Goal: Book appointment/travel/reservation

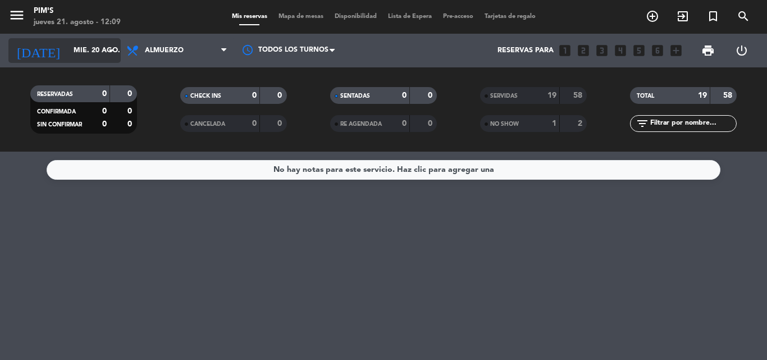
click at [102, 45] on input "mié. 20 ago." at bounding box center [115, 50] width 95 height 19
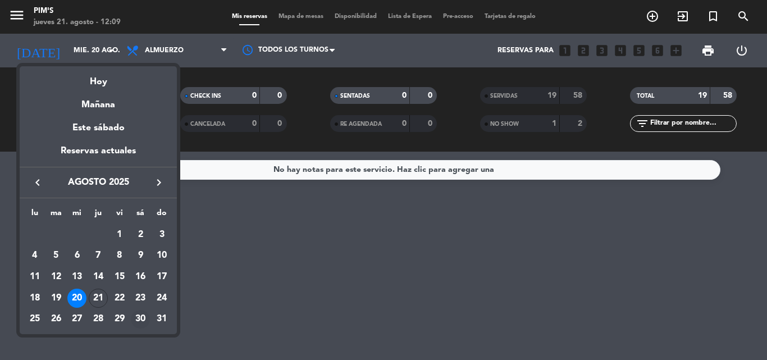
click at [138, 313] on div "30" at bounding box center [140, 319] width 19 height 19
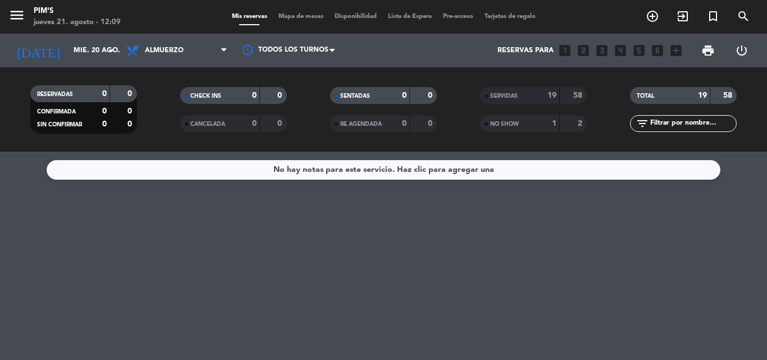
type input "sáb. 30 ago."
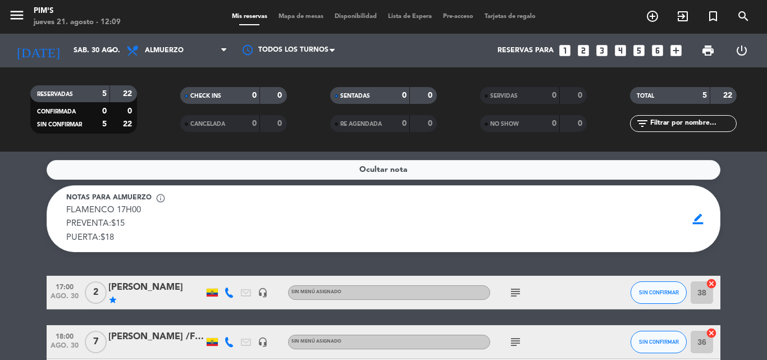
click at [654, 49] on icon "looks_6" at bounding box center [658, 50] width 15 height 15
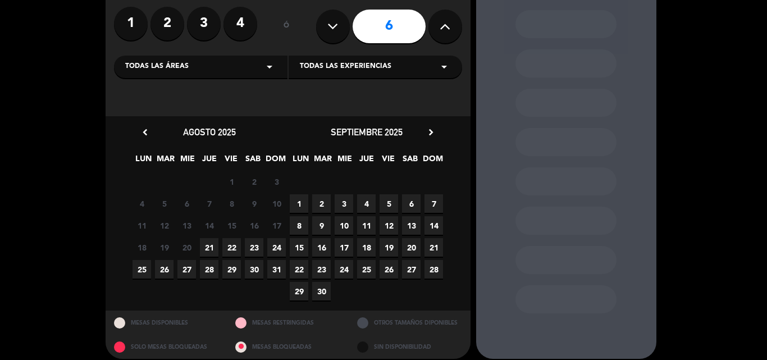
scroll to position [98, 0]
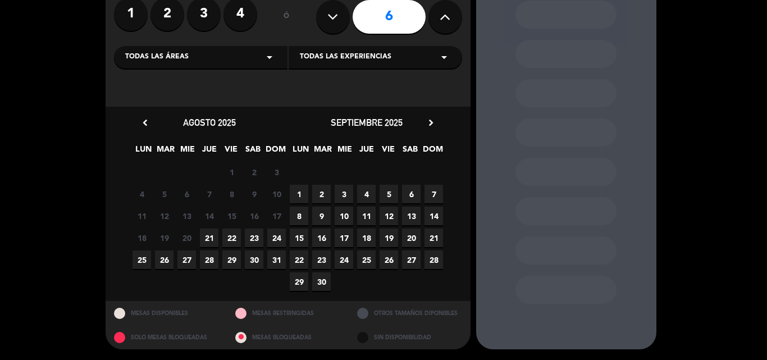
click at [252, 256] on span "30" at bounding box center [254, 260] width 19 height 19
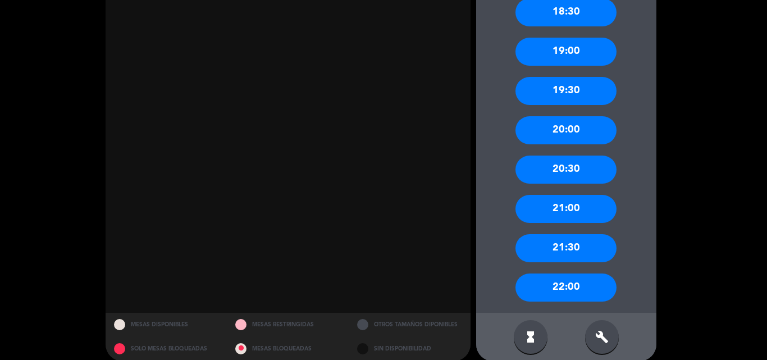
scroll to position [643, 0]
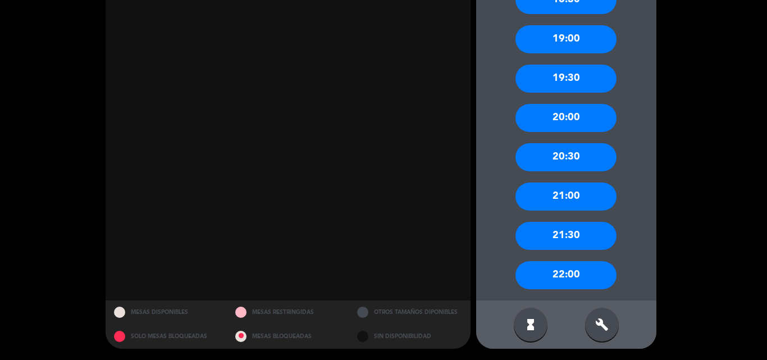
click at [571, 117] on div "20:00" at bounding box center [566, 118] width 101 height 28
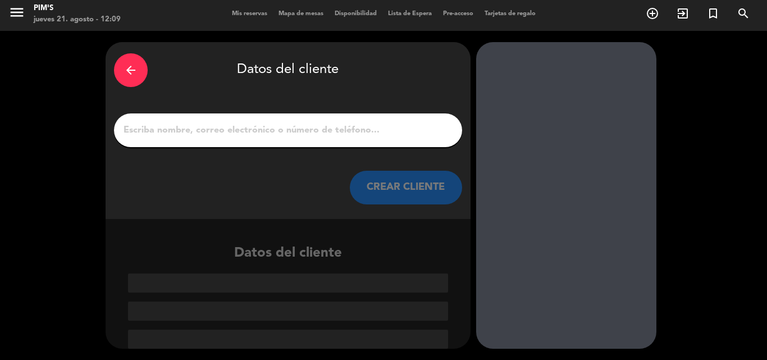
scroll to position [3, 0]
click at [165, 129] on input "1" at bounding box center [287, 130] width 331 height 16
click at [119, 59] on div "arrow_back" at bounding box center [131, 70] width 34 height 34
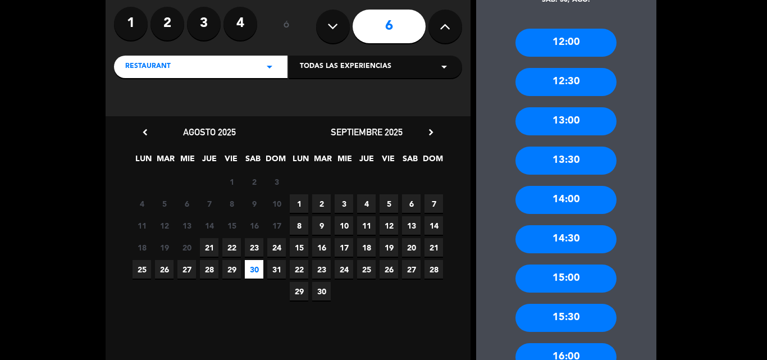
scroll to position [284, 0]
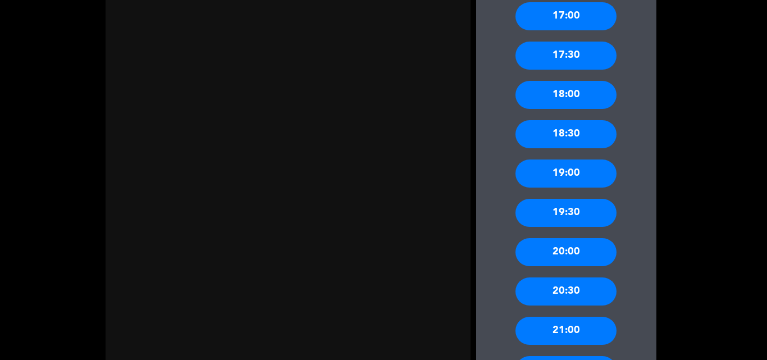
click at [572, 207] on div "19:30" at bounding box center [566, 213] width 101 height 28
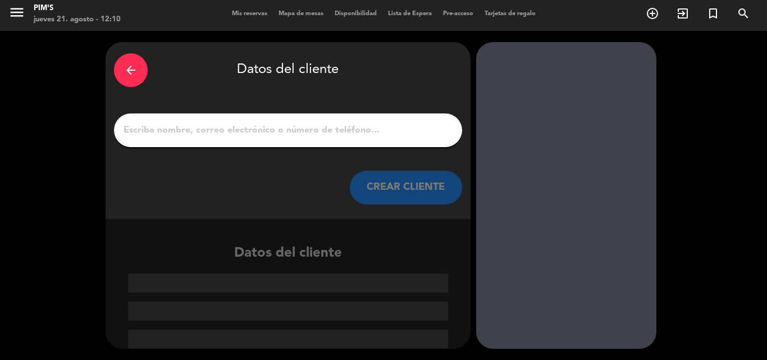
scroll to position [3, 0]
click at [157, 125] on input "1" at bounding box center [287, 130] width 331 height 16
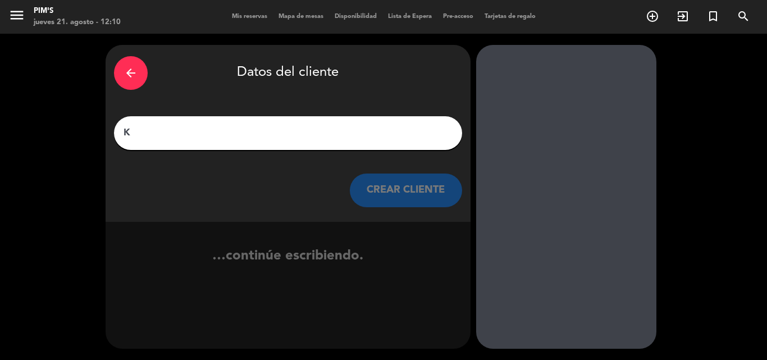
scroll to position [0, 0]
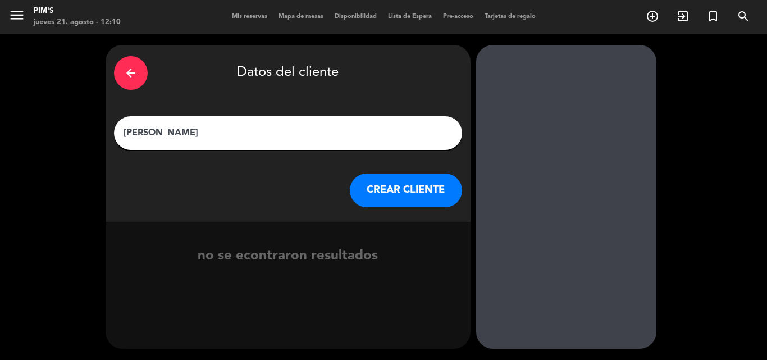
type input "[PERSON_NAME]"
click at [407, 194] on button "CREAR CLIENTE" at bounding box center [406, 191] width 112 height 34
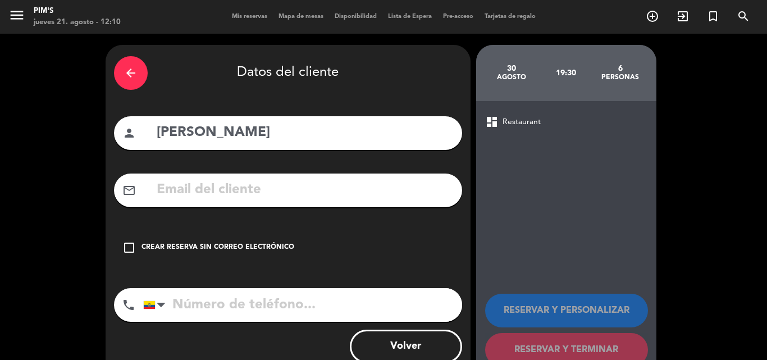
click at [136, 247] on div "check_box_outline_blank Crear reserva sin correo electrónico" at bounding box center [288, 248] width 348 height 34
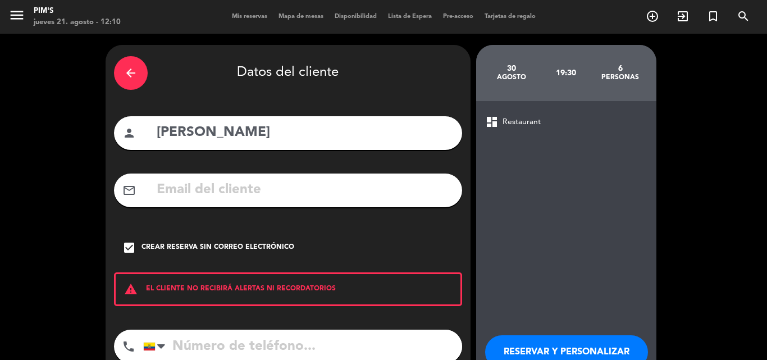
click at [221, 351] on input "tel" at bounding box center [302, 347] width 319 height 34
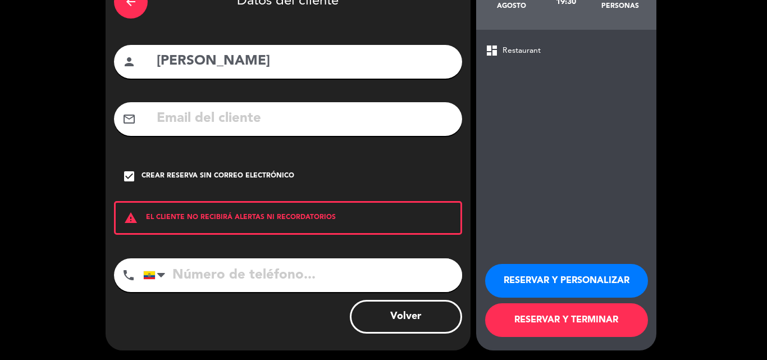
scroll to position [73, 0]
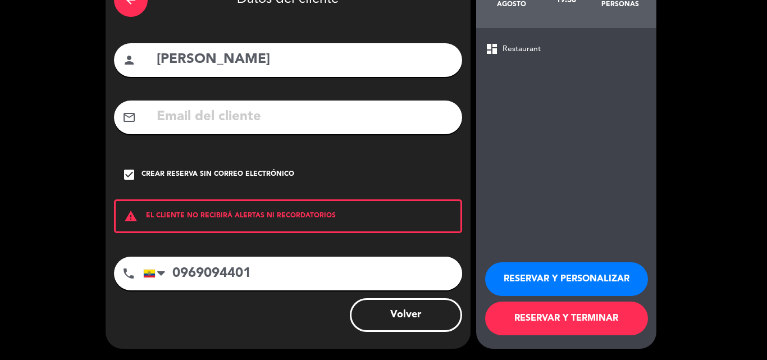
type input "0969094401"
drag, startPoint x: 565, startPoint y: 317, endPoint x: 569, endPoint y: 311, distance: 7.2
click at [563, 316] on button "RESERVAR Y TERMINAR" at bounding box center [566, 319] width 163 height 34
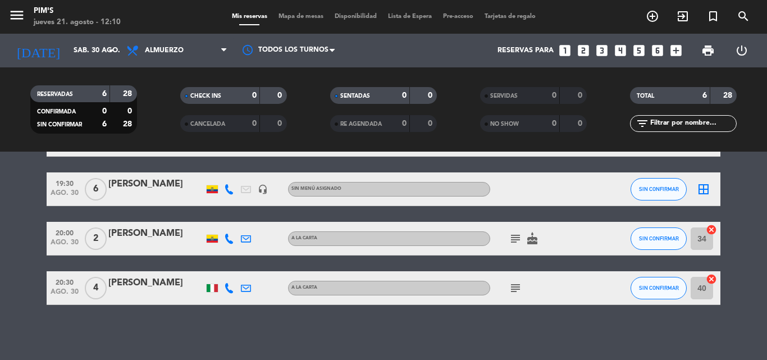
scroll to position [237, 0]
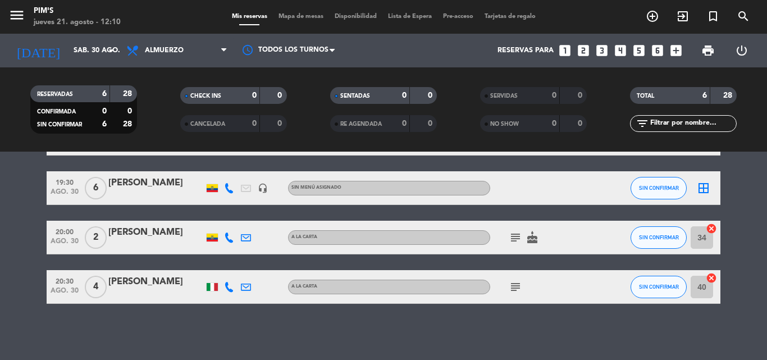
click at [134, 178] on div "[PERSON_NAME]" at bounding box center [156, 183] width 96 height 15
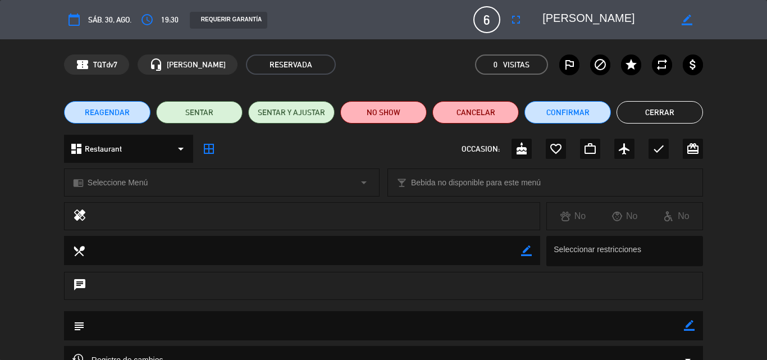
click at [692, 327] on icon "border_color" at bounding box center [689, 325] width 11 height 11
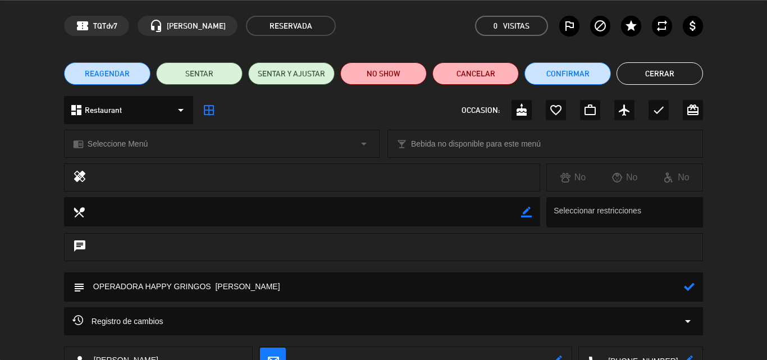
scroll to position [56, 0]
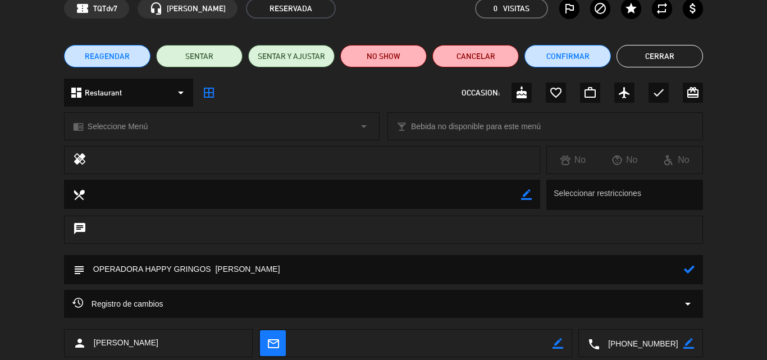
type textarea "OPERADORA HAPPY GRINGOS [PERSON_NAME]"
click at [675, 54] on button "Cerrar" at bounding box center [660, 56] width 87 height 22
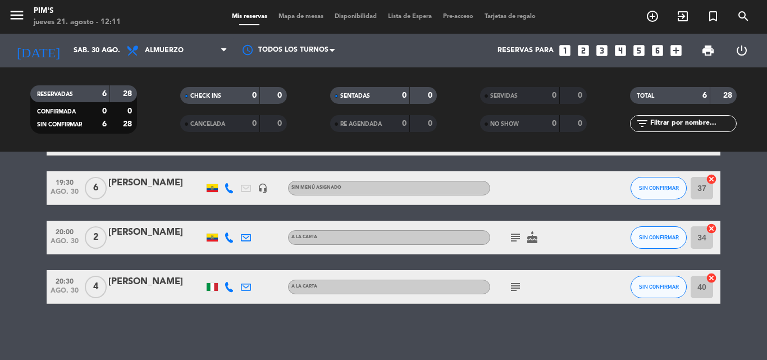
click at [146, 179] on div "[PERSON_NAME]" at bounding box center [156, 183] width 96 height 15
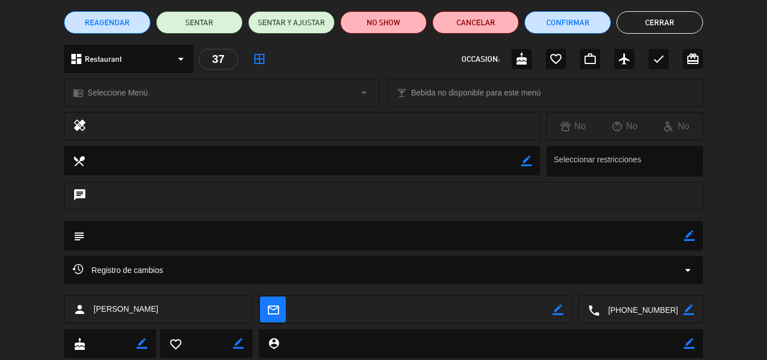
scroll to position [121, 0]
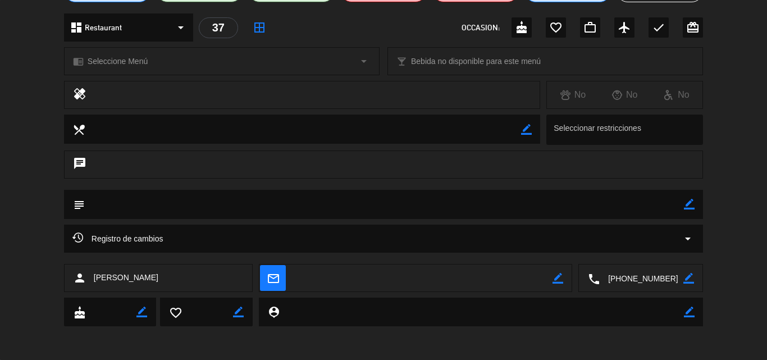
click at [688, 203] on icon "border_color" at bounding box center [689, 204] width 11 height 11
type textarea "HAPPY GRINGOS /[PERSON_NAME] - MESA A LA VENTANA"
click at [690, 203] on icon at bounding box center [689, 204] width 11 height 11
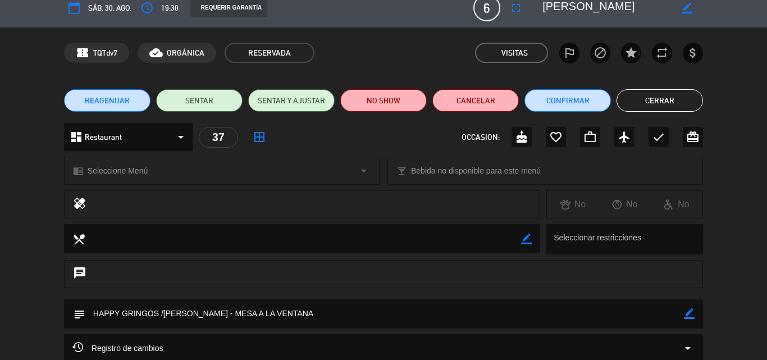
scroll to position [0, 0]
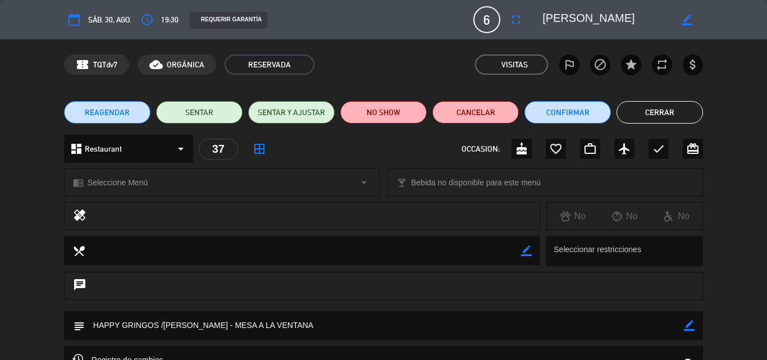
click at [670, 112] on button "Cerrar" at bounding box center [660, 112] width 87 height 22
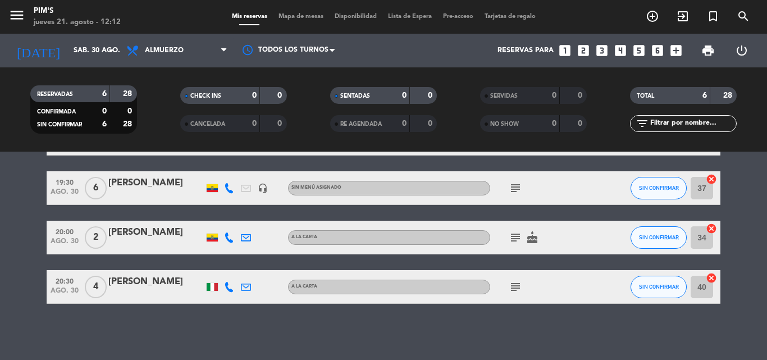
click at [89, 183] on span "6" at bounding box center [96, 188] width 22 height 22
click at [66, 183] on span "19:30" at bounding box center [65, 181] width 28 height 13
click at [130, 184] on div "[PERSON_NAME]" at bounding box center [156, 183] width 96 height 15
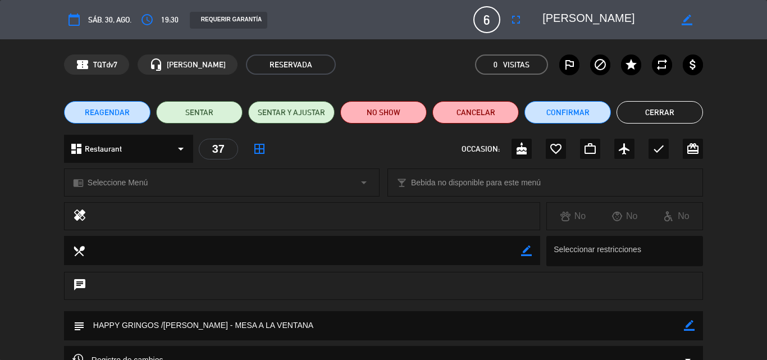
click at [674, 114] on button "Cerrar" at bounding box center [660, 112] width 87 height 22
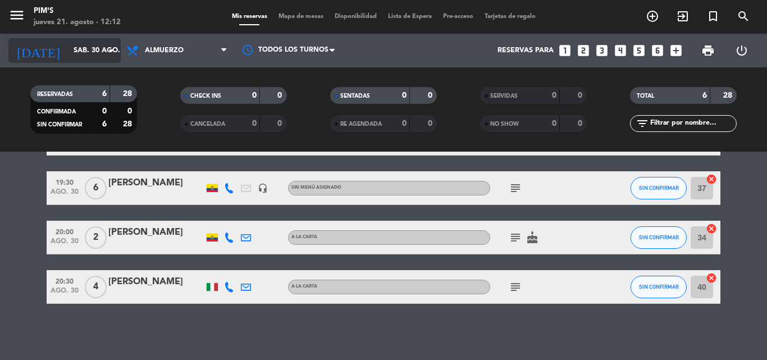
click at [111, 50] on icon "arrow_drop_down" at bounding box center [110, 50] width 13 height 13
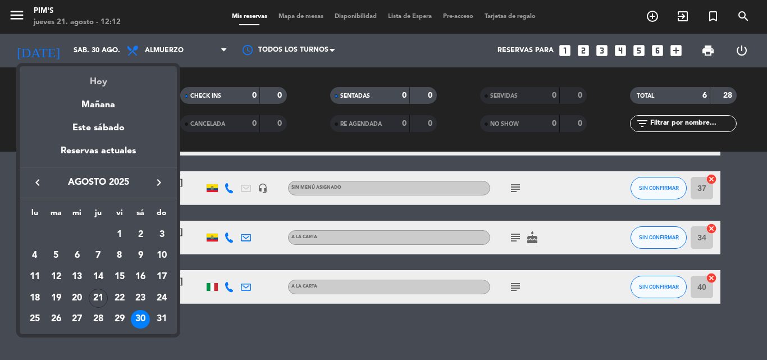
click at [102, 82] on div "Hoy" at bounding box center [98, 77] width 157 height 23
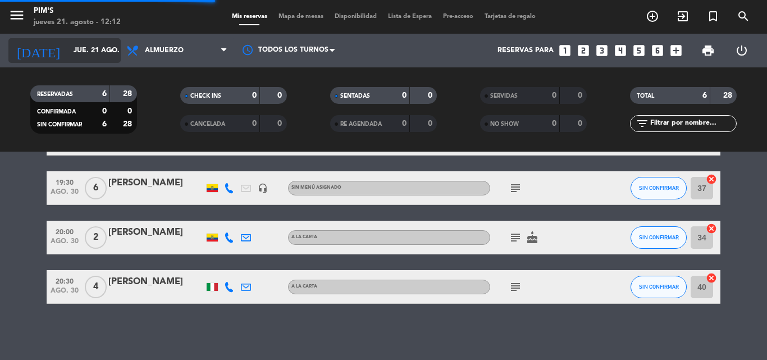
scroll to position [165, 0]
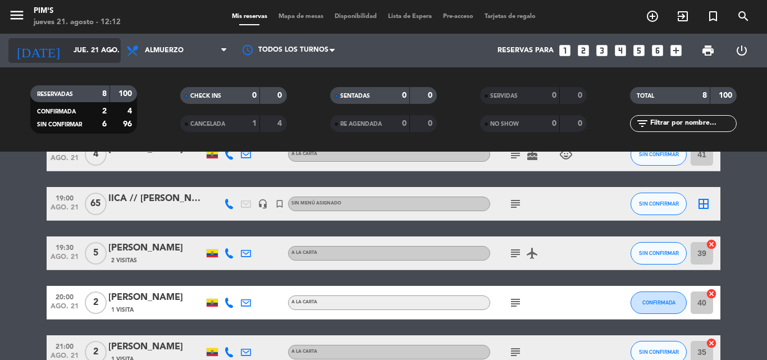
click at [71, 43] on input "jue. 21 ago." at bounding box center [115, 50] width 95 height 19
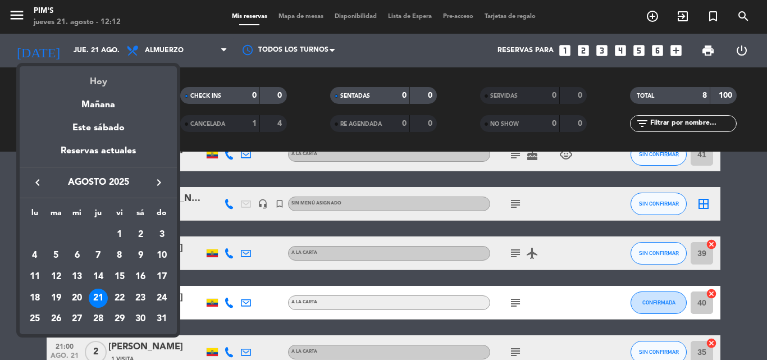
click at [95, 78] on div "Hoy" at bounding box center [98, 77] width 157 height 23
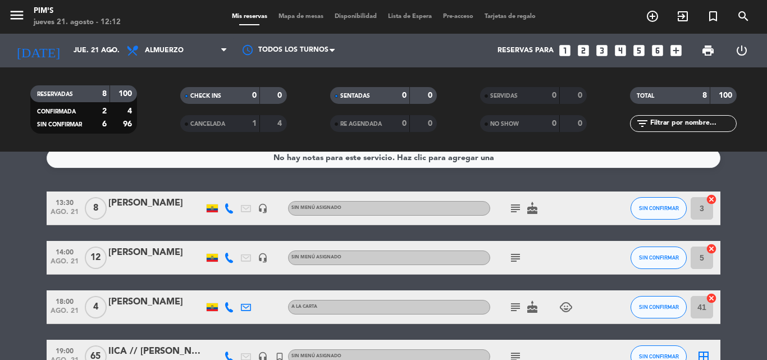
scroll to position [0, 0]
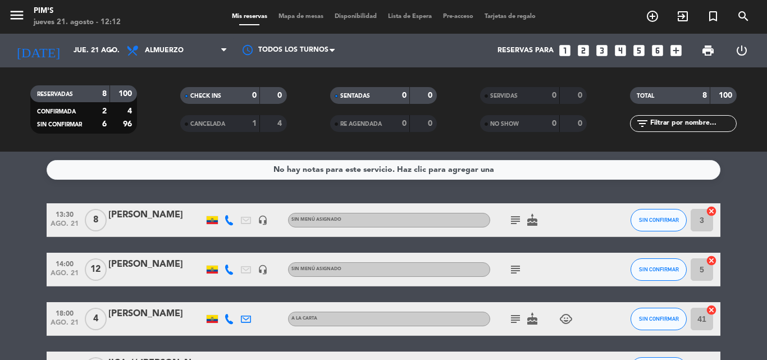
click at [138, 208] on div "[PERSON_NAME]" at bounding box center [156, 215] width 96 height 15
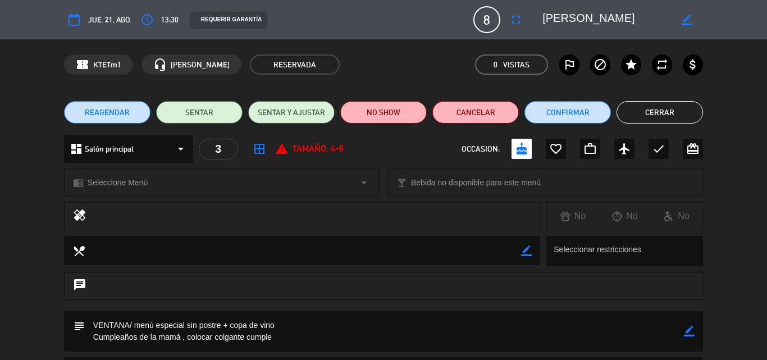
click at [649, 109] on button "Cerrar" at bounding box center [660, 112] width 87 height 22
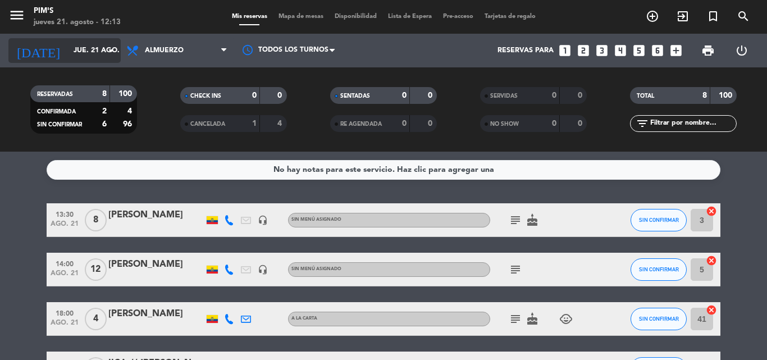
click at [87, 48] on input "jue. 21 ago." at bounding box center [115, 50] width 95 height 19
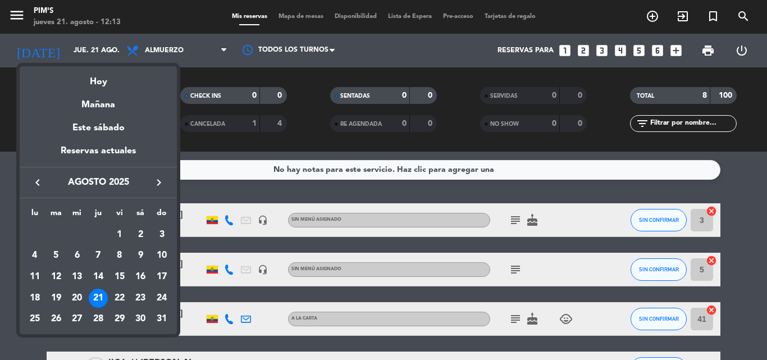
click at [93, 79] on div "Hoy" at bounding box center [98, 77] width 157 height 23
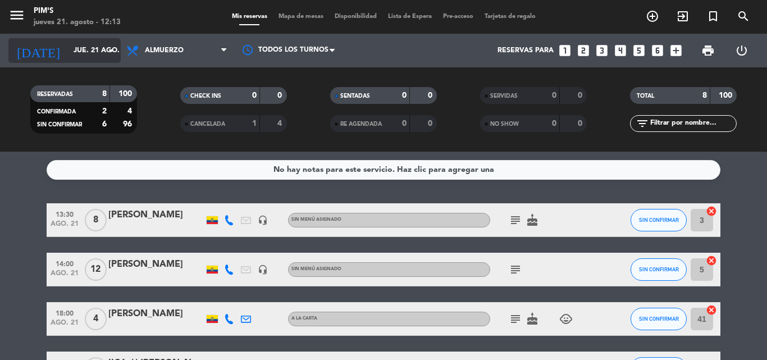
click at [95, 51] on input "jue. 21 ago." at bounding box center [115, 50] width 95 height 19
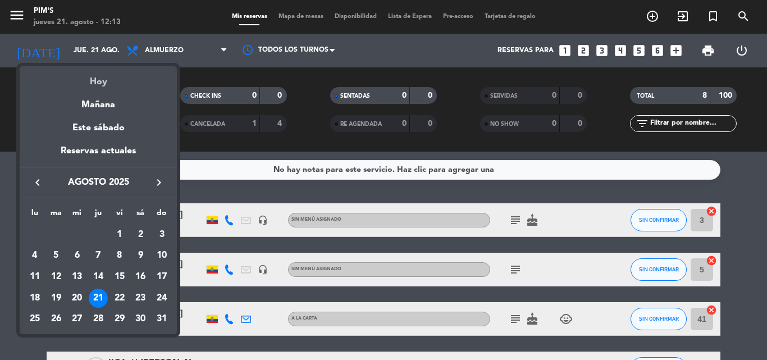
click at [96, 79] on div "Hoy" at bounding box center [98, 77] width 157 height 23
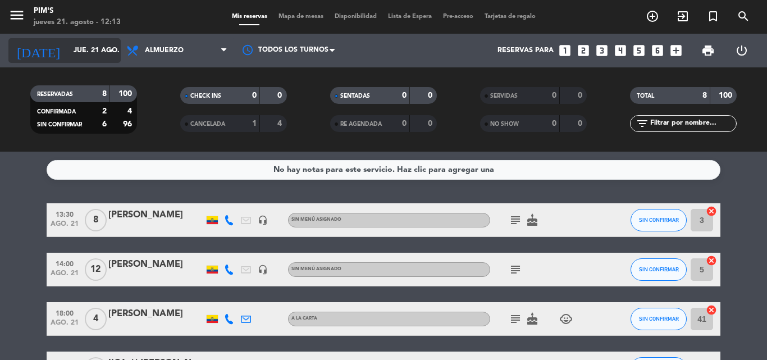
click at [101, 51] on input "jue. 21 ago." at bounding box center [115, 50] width 95 height 19
click at [111, 49] on icon "arrow_drop_down" at bounding box center [110, 50] width 13 height 13
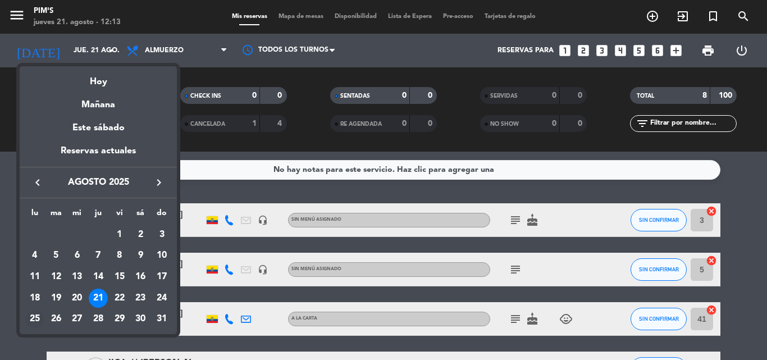
click at [38, 316] on div "25" at bounding box center [34, 319] width 19 height 19
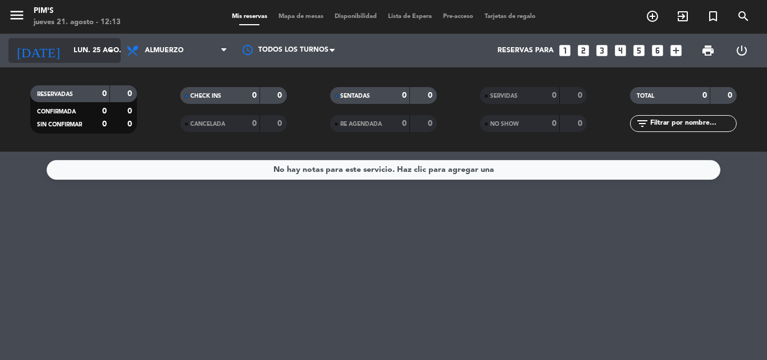
click at [102, 46] on input "lun. 25 ago." at bounding box center [115, 50] width 95 height 19
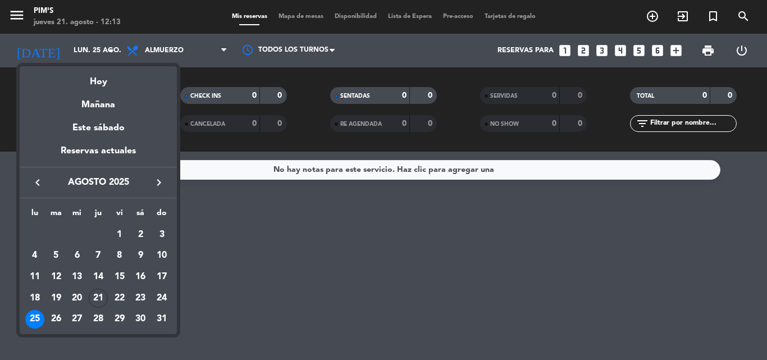
click at [36, 315] on div "25" at bounding box center [34, 319] width 19 height 19
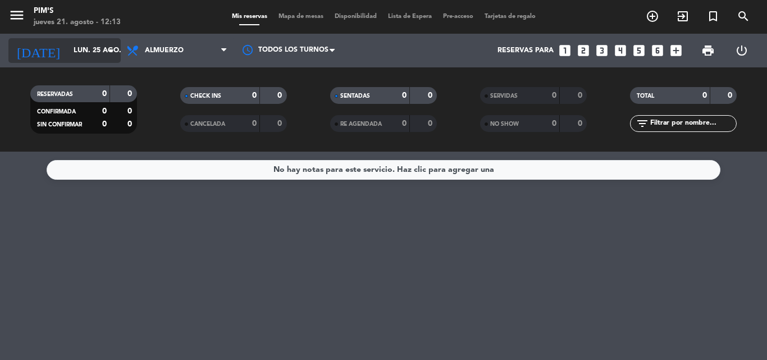
click at [99, 45] on input "lun. 25 ago." at bounding box center [115, 50] width 95 height 19
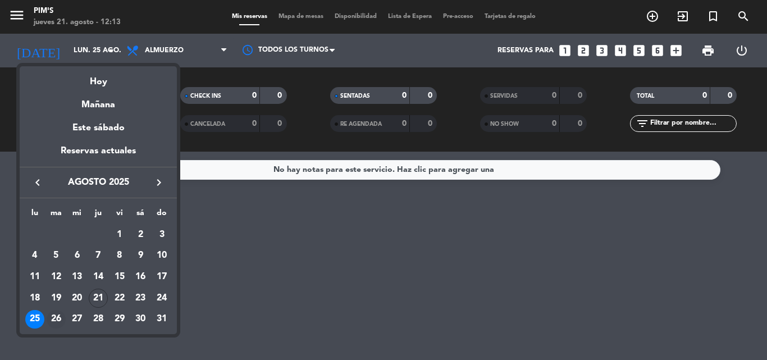
click at [54, 313] on div "26" at bounding box center [56, 319] width 19 height 19
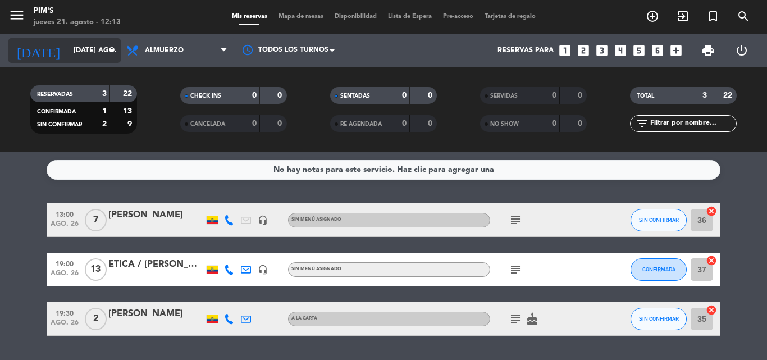
click at [98, 49] on input "[DATE] ago." at bounding box center [115, 50] width 95 height 19
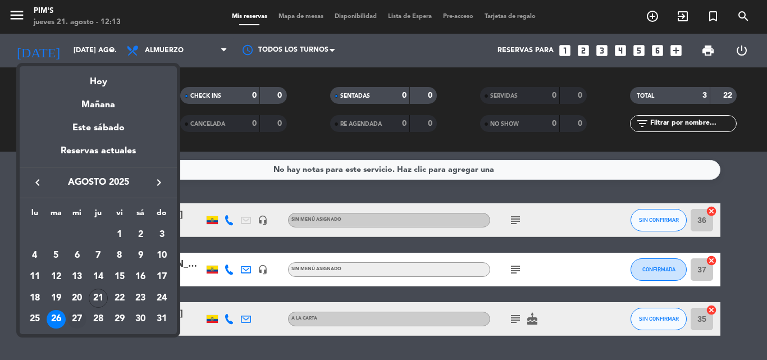
click at [75, 312] on div "27" at bounding box center [76, 319] width 19 height 19
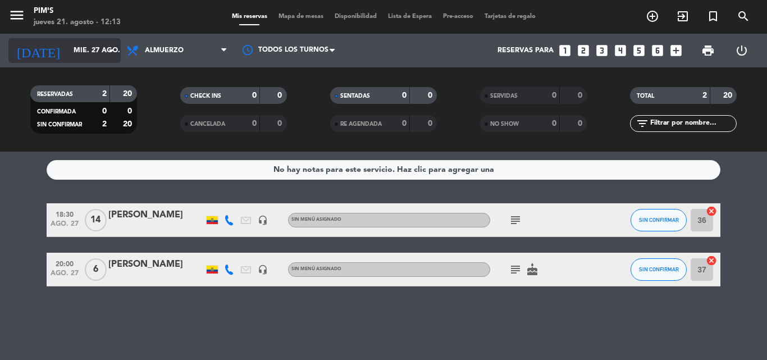
click at [110, 47] on icon "arrow_drop_down" at bounding box center [110, 50] width 13 height 13
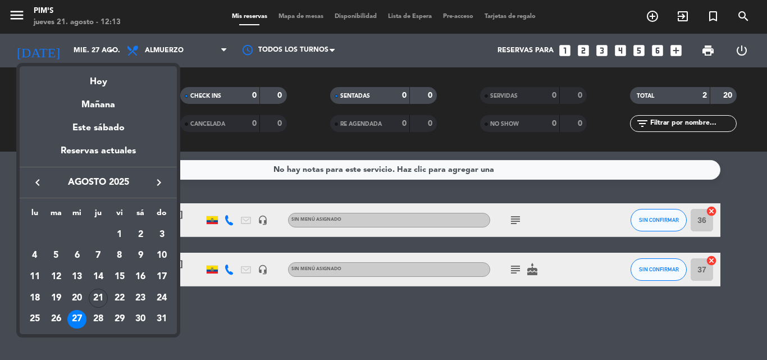
click at [74, 313] on div "27" at bounding box center [76, 319] width 19 height 19
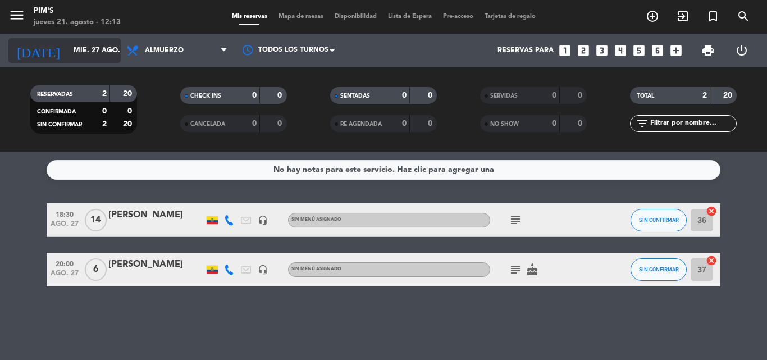
click at [103, 45] on input "mié. 27 ago." at bounding box center [115, 50] width 95 height 19
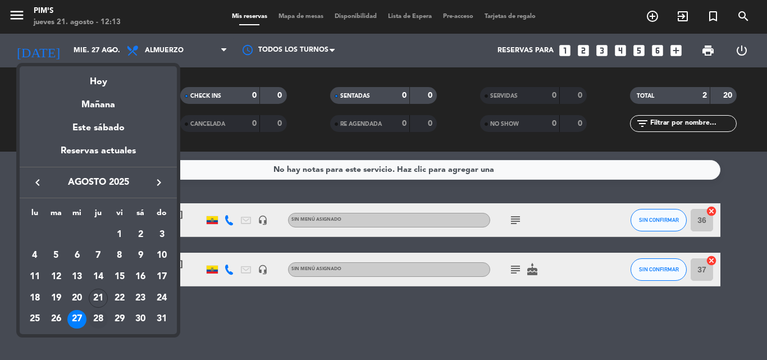
click at [98, 312] on div "28" at bounding box center [98, 319] width 19 height 19
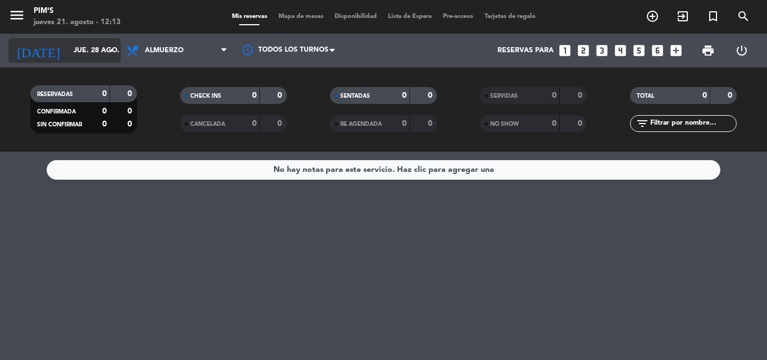
click at [97, 40] on div "[DATE] jue. 28 ago. arrow_drop_down" at bounding box center [64, 50] width 112 height 25
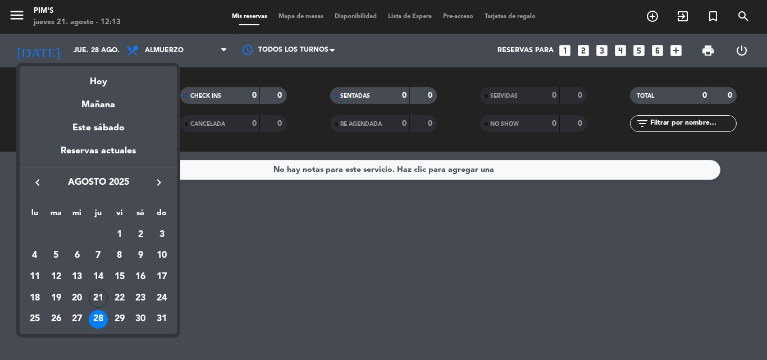
click at [97, 309] on td "28" at bounding box center [98, 319] width 21 height 21
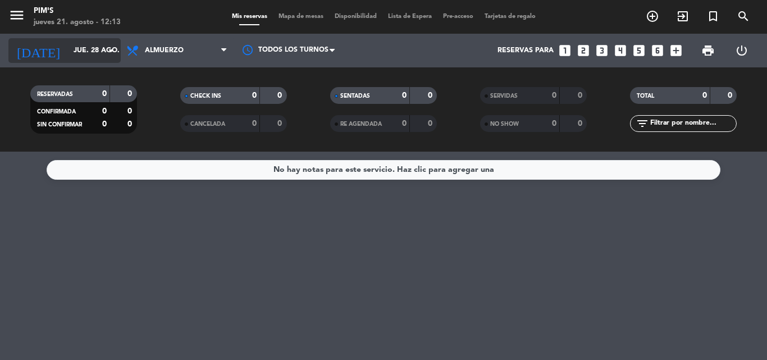
click at [98, 44] on input "jue. 28 ago." at bounding box center [115, 50] width 95 height 19
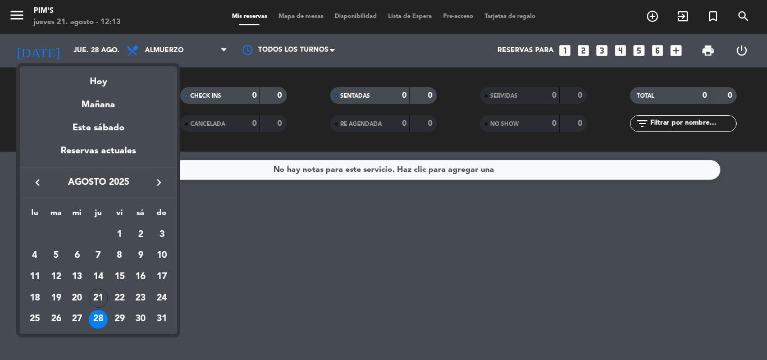
click at [97, 311] on div "28" at bounding box center [98, 319] width 19 height 19
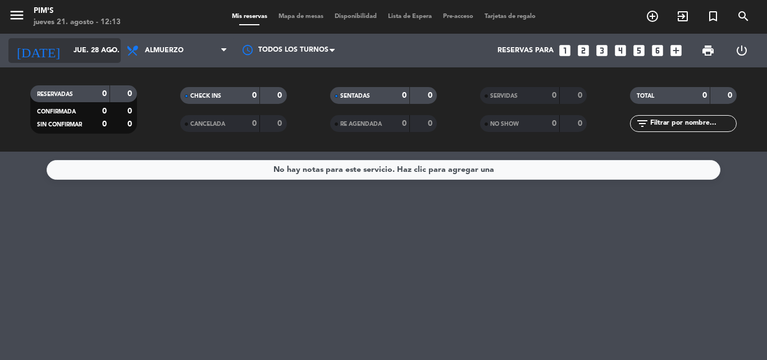
click at [108, 47] on icon "arrow_drop_down" at bounding box center [110, 50] width 13 height 13
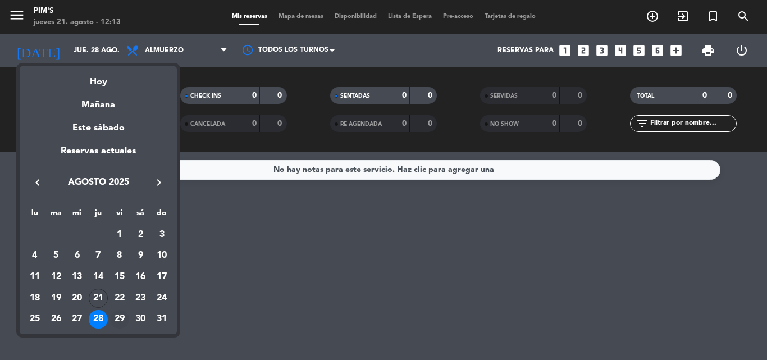
click at [119, 311] on div "29" at bounding box center [119, 319] width 19 height 19
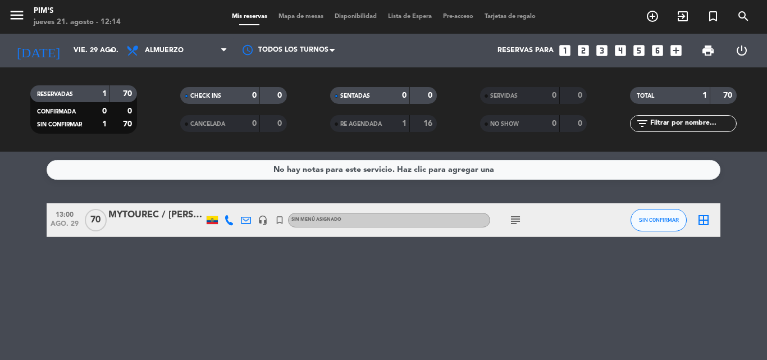
click at [157, 214] on div "MYTOUREC / [PERSON_NAME]" at bounding box center [156, 215] width 96 height 15
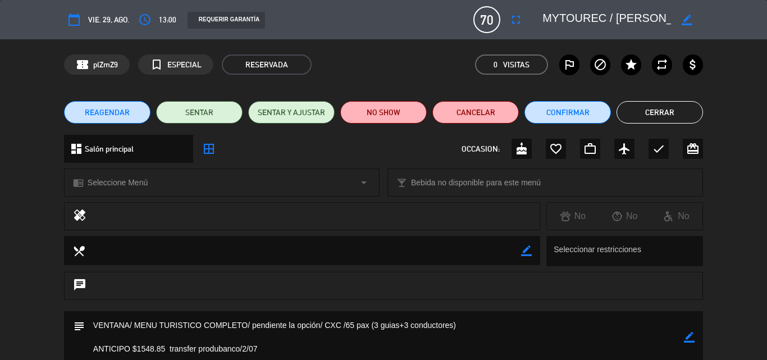
click at [670, 111] on button "Cerrar" at bounding box center [660, 112] width 87 height 22
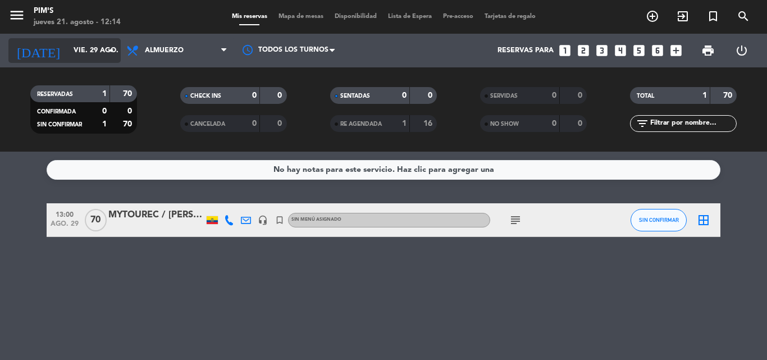
click at [110, 47] on icon "arrow_drop_down" at bounding box center [110, 50] width 13 height 13
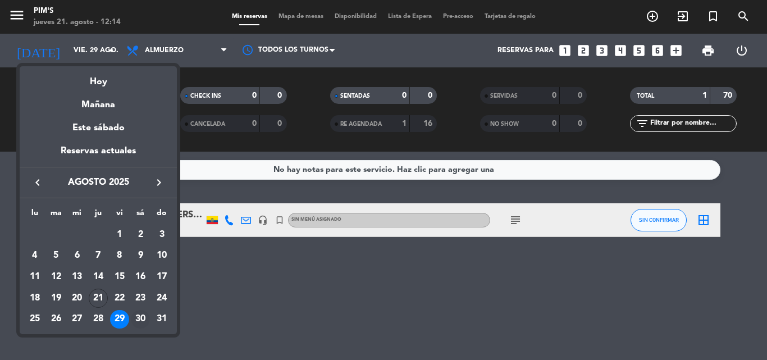
click at [139, 310] on div "30" at bounding box center [140, 319] width 19 height 19
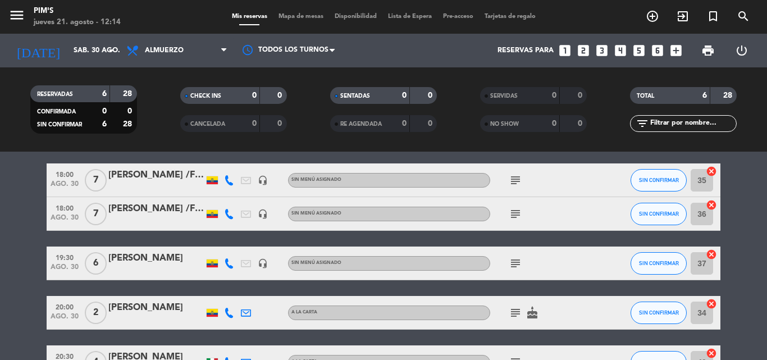
scroll to position [237, 0]
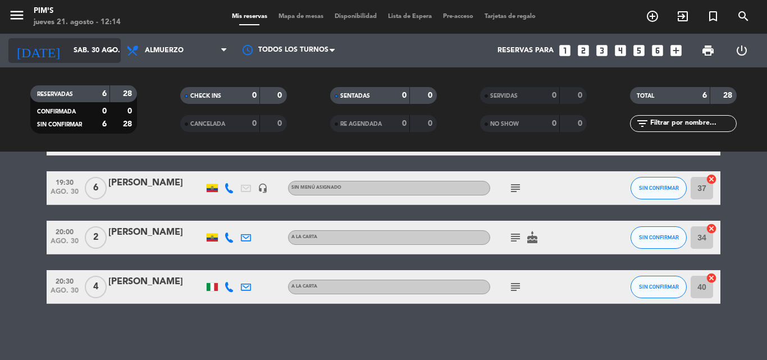
click at [106, 47] on icon "arrow_drop_down" at bounding box center [110, 50] width 13 height 13
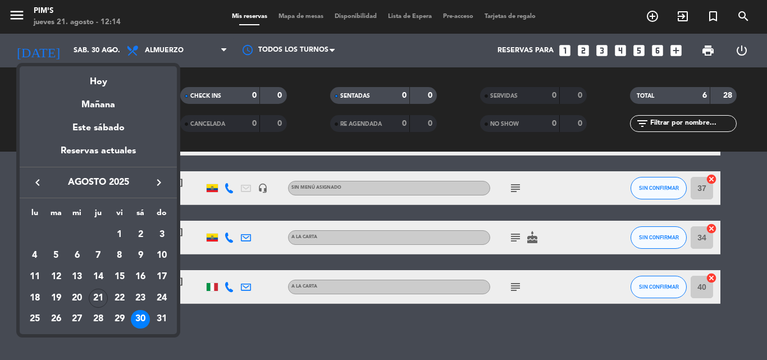
click at [134, 311] on td "30" at bounding box center [140, 319] width 21 height 21
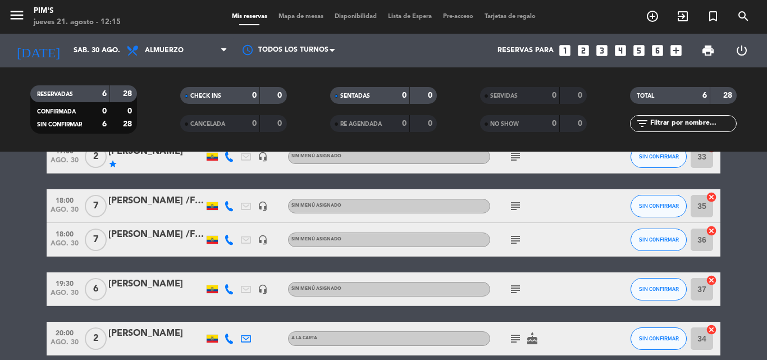
scroll to position [0, 0]
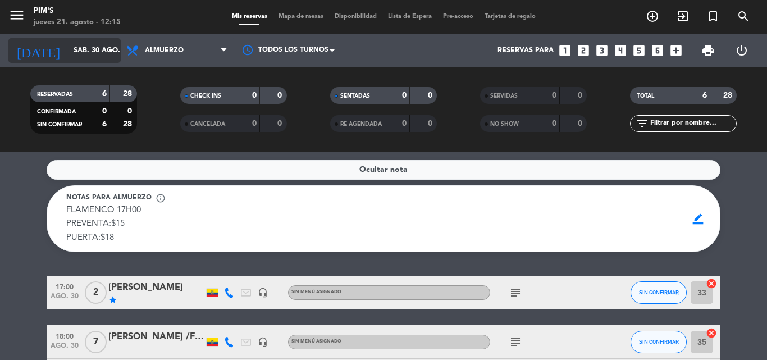
click at [106, 49] on icon "arrow_drop_down" at bounding box center [110, 50] width 13 height 13
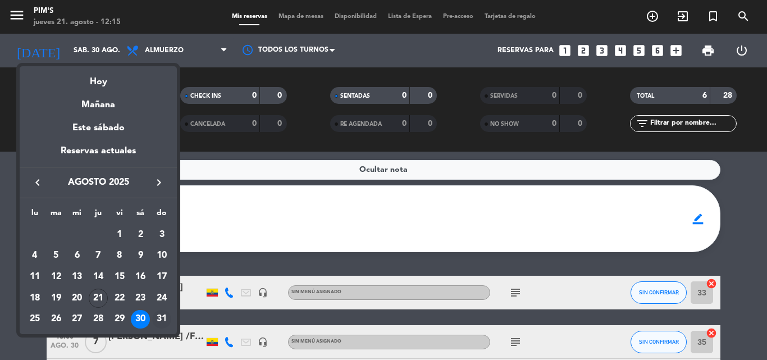
click at [157, 317] on div "31" at bounding box center [161, 319] width 19 height 19
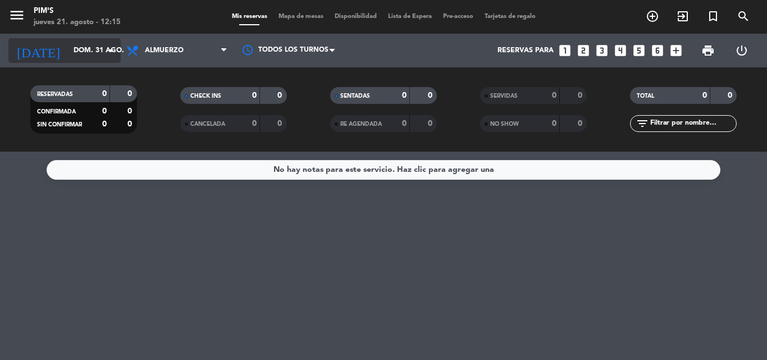
click at [109, 43] on input "dom. 31 ago." at bounding box center [115, 50] width 95 height 19
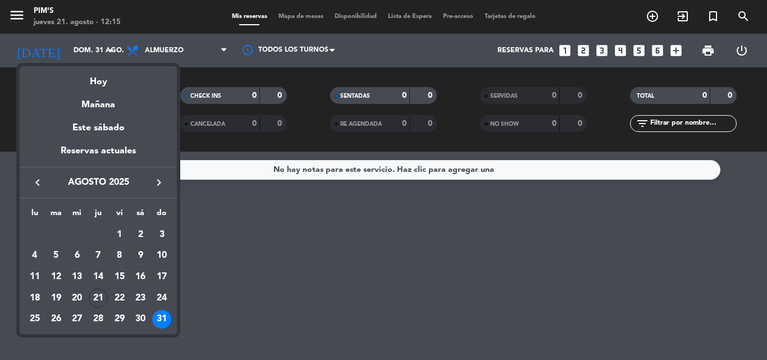
click at [165, 315] on div "31" at bounding box center [161, 319] width 19 height 19
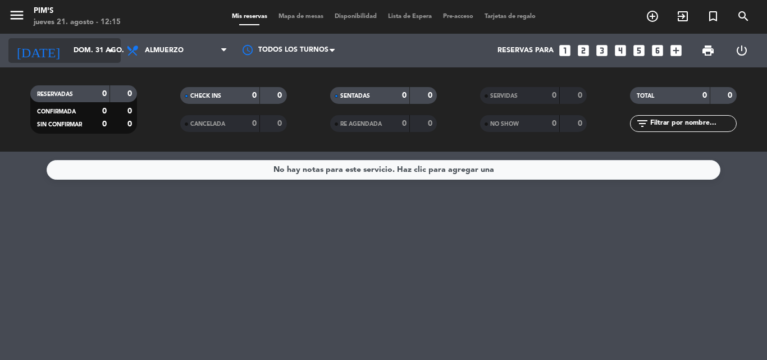
click at [99, 46] on input "dom. 31 ago." at bounding box center [115, 50] width 95 height 19
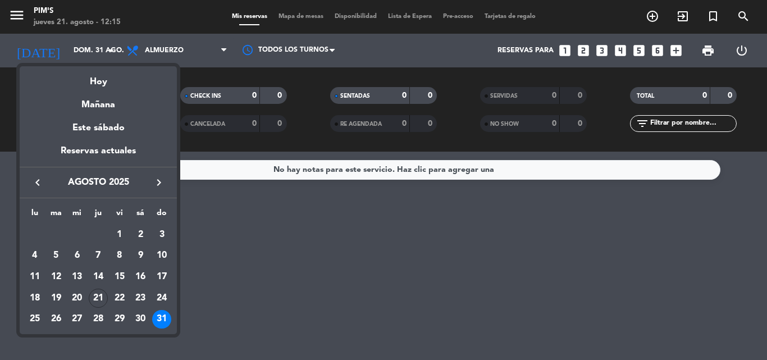
drag, startPoint x: 153, startPoint y: 305, endPoint x: 133, endPoint y: 6, distance: 299.6
click at [154, 303] on td "24" at bounding box center [161, 298] width 21 height 21
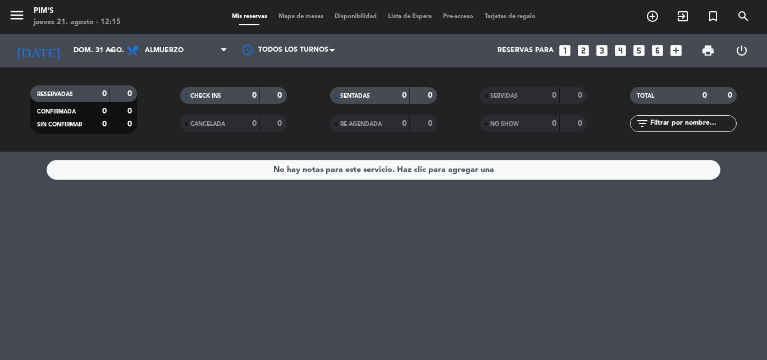
type input "dom. 24 ago."
